Goal: Task Accomplishment & Management: Manage account settings

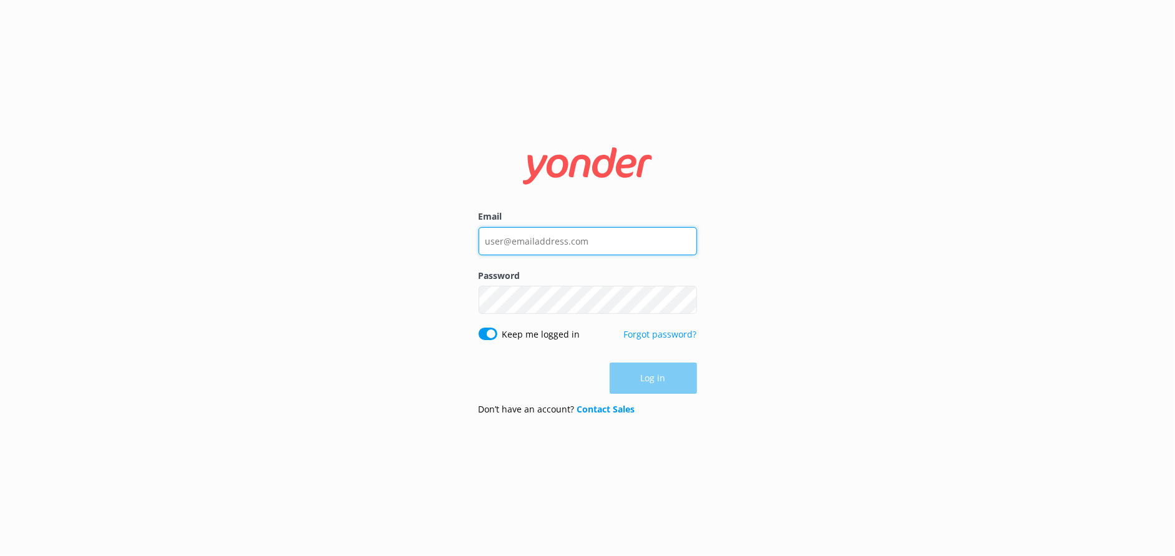
type input "[EMAIL_ADDRESS][DOMAIN_NAME]"
click at [660, 379] on div "Log in" at bounding box center [588, 378] width 218 height 31
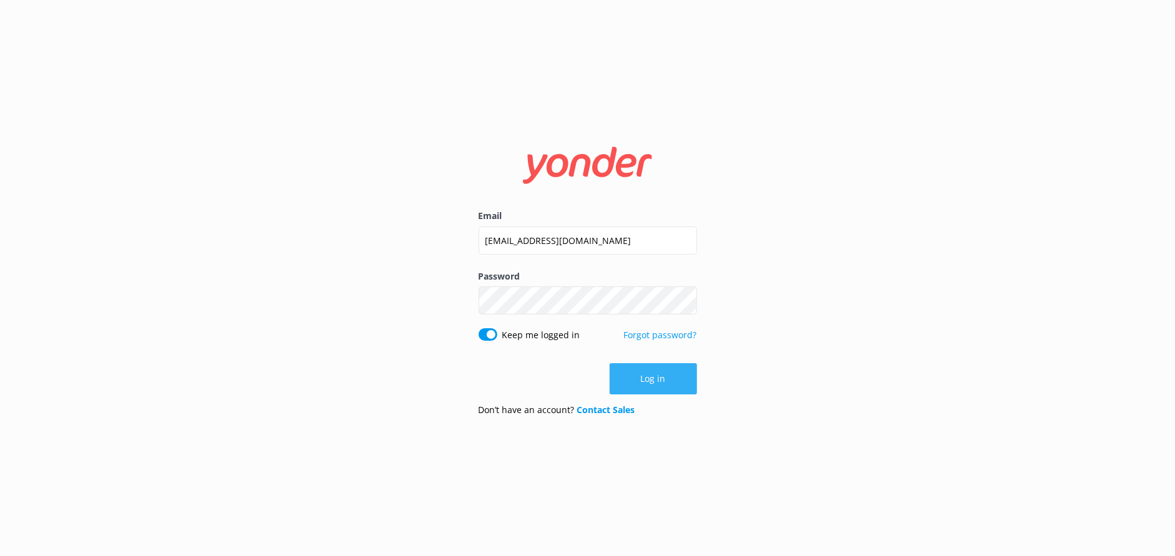
click at [648, 374] on button "Log in" at bounding box center [653, 378] width 87 height 31
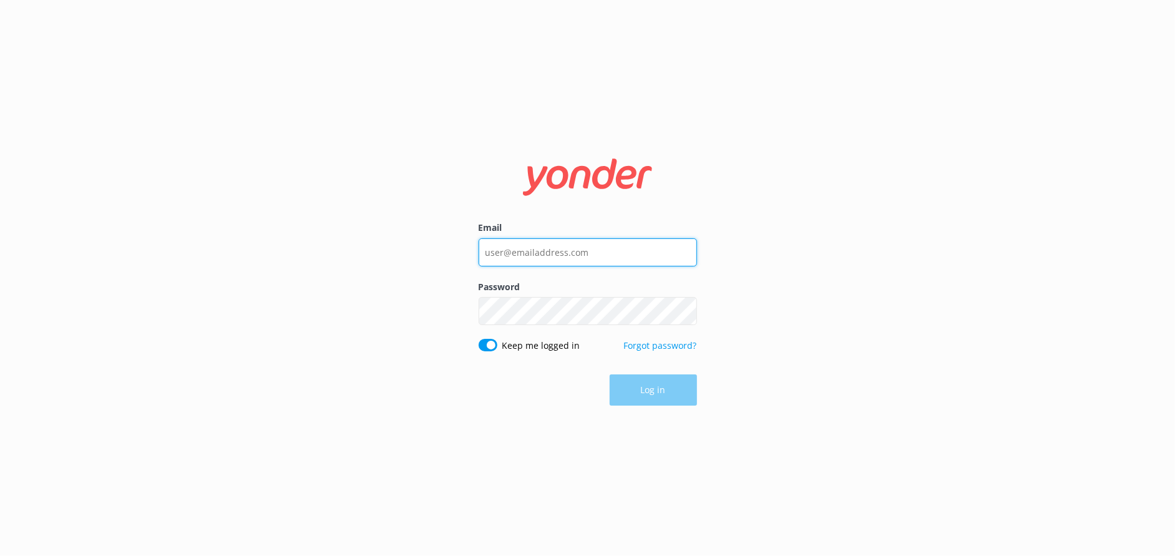
type input "[EMAIL_ADDRESS][DOMAIN_NAME]"
click at [660, 393] on div "Log in" at bounding box center [588, 389] width 218 height 31
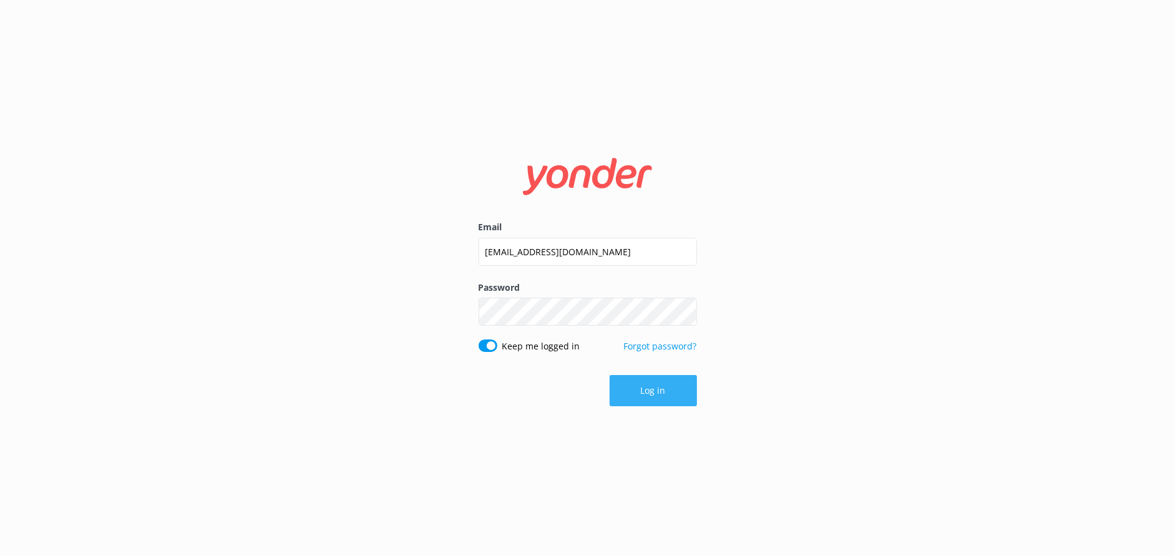
click at [673, 397] on button "Log in" at bounding box center [653, 390] width 87 height 31
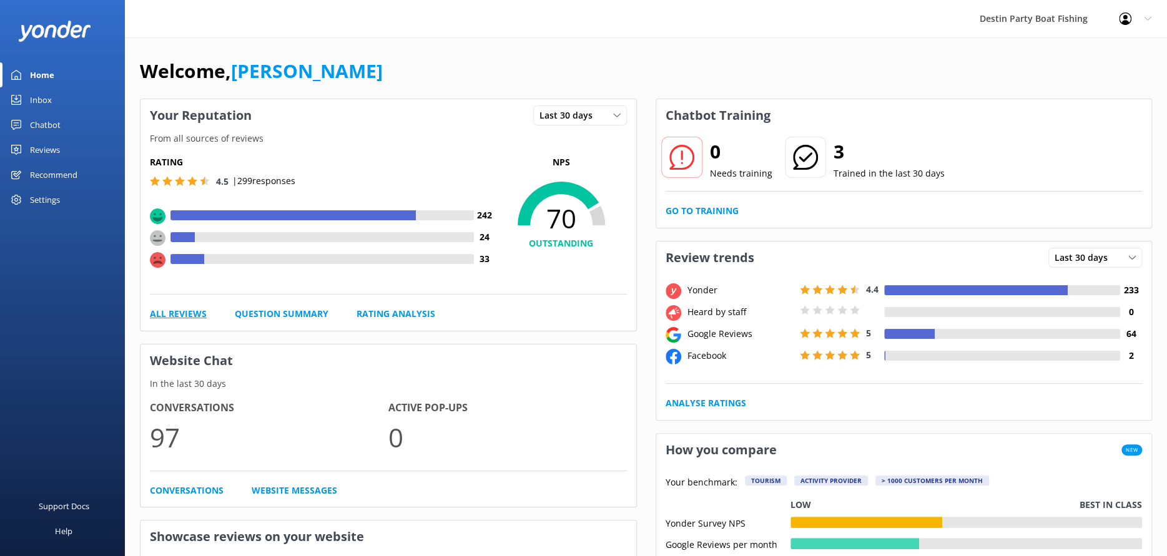
click at [169, 310] on link "All Reviews" at bounding box center [178, 314] width 57 height 14
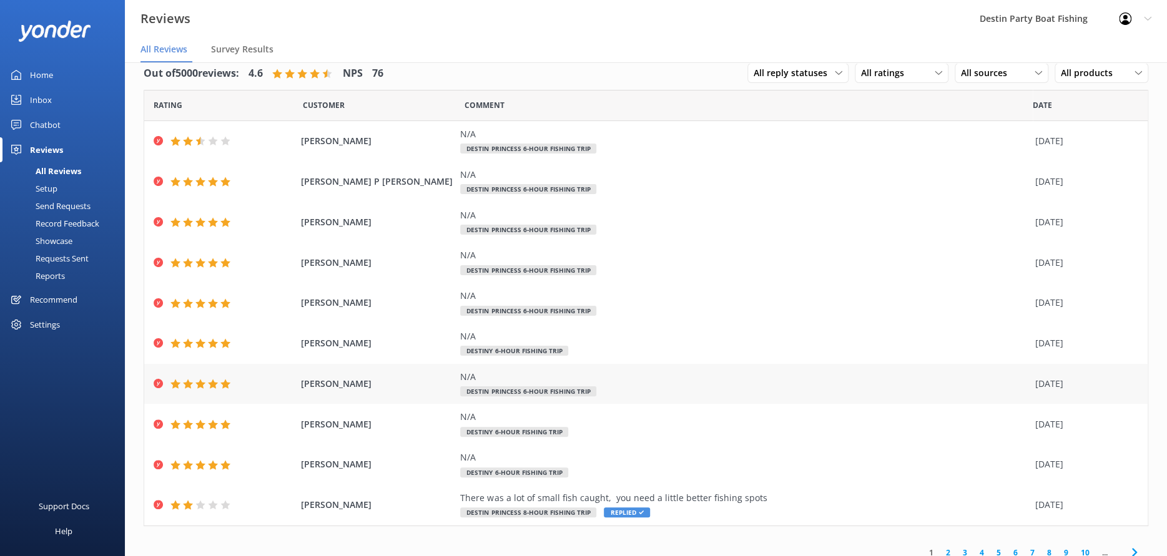
scroll to position [27, 0]
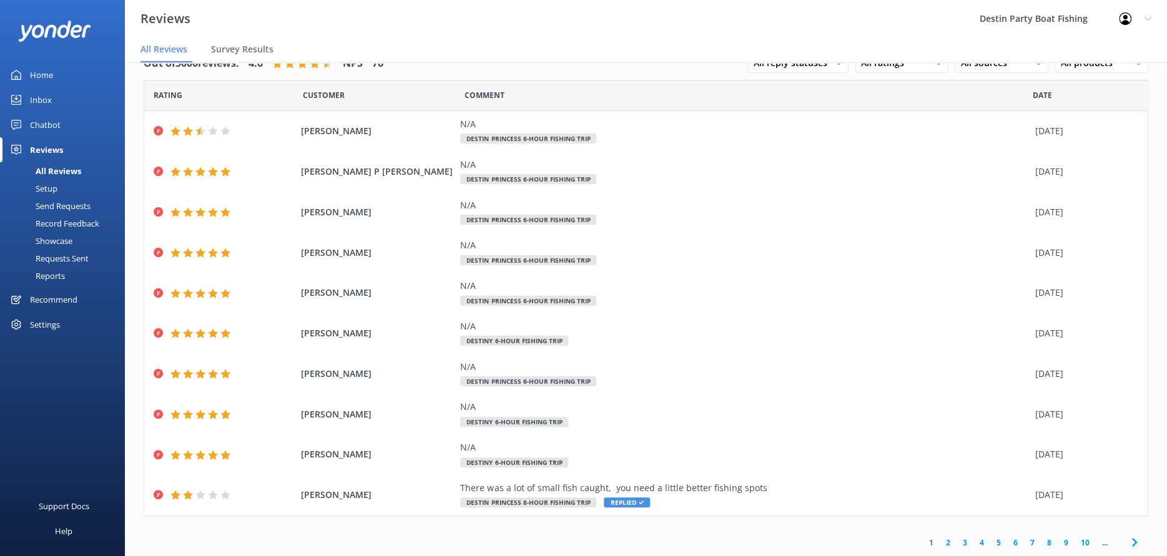
click at [939, 539] on link "2" at bounding box center [947, 543] width 17 height 12
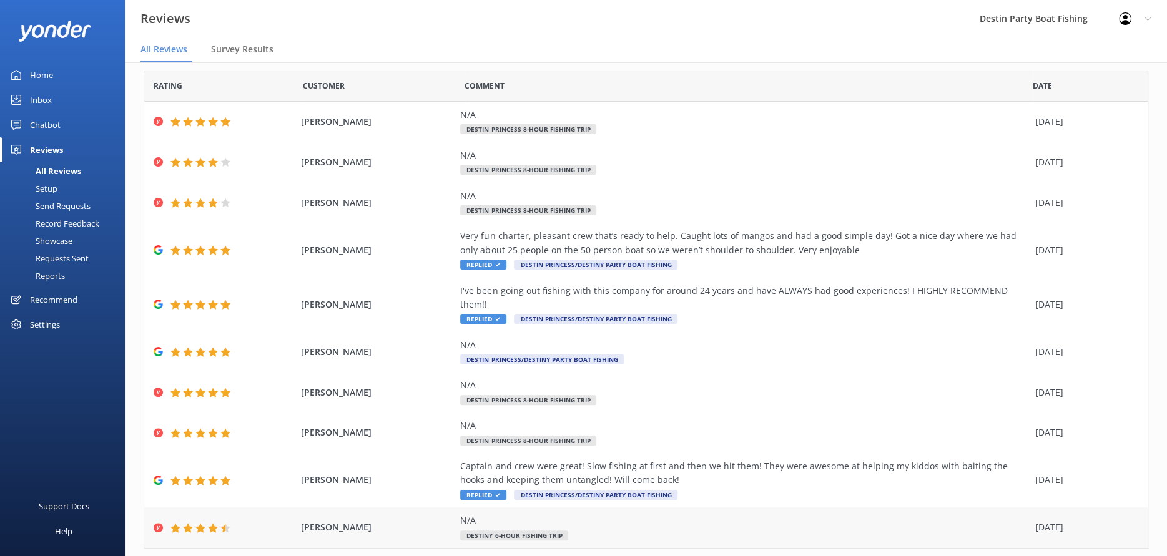
scroll to position [56, 0]
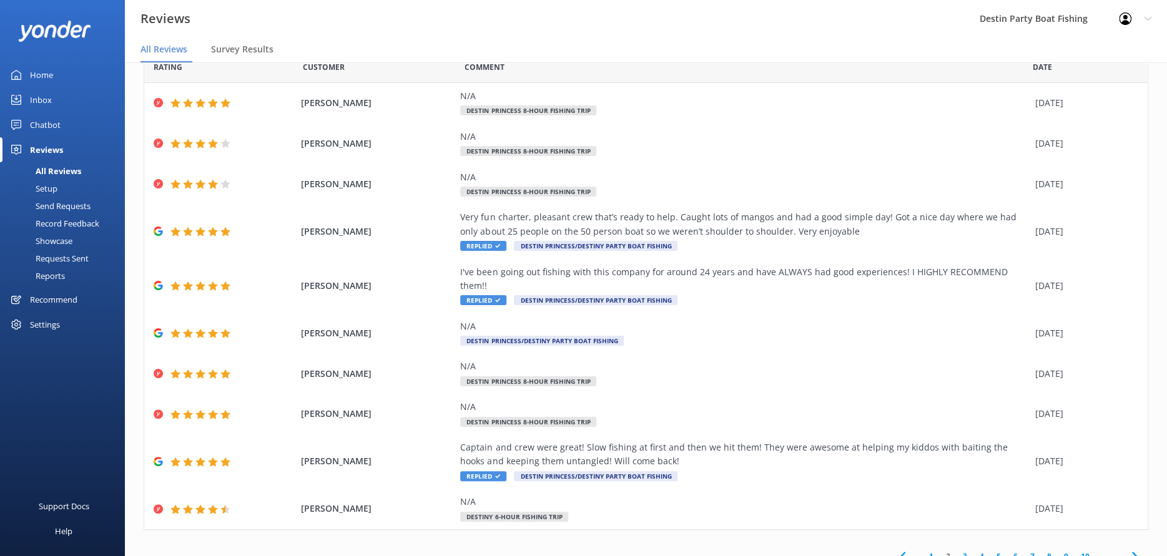
click at [922, 550] on link "1" at bounding box center [930, 556] width 17 height 12
